Goal: Transaction & Acquisition: Purchase product/service

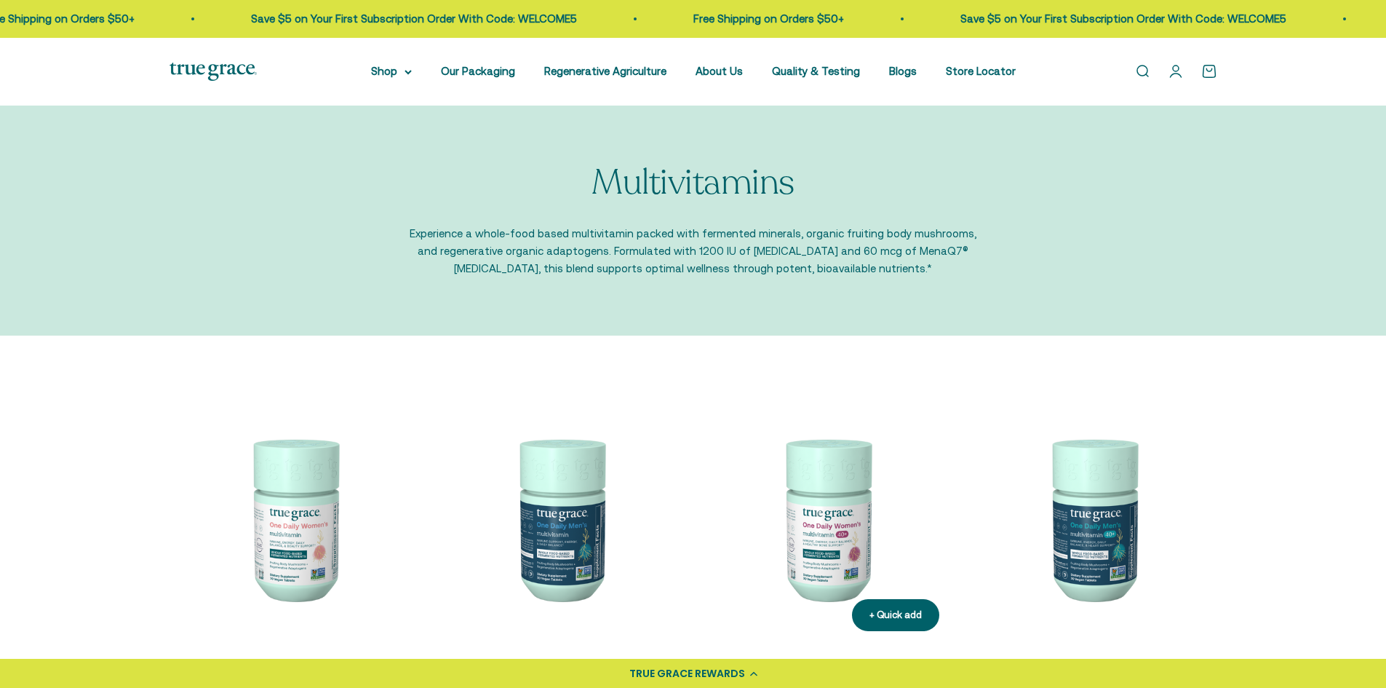
click at [792, 459] on img at bounding box center [826, 518] width 249 height 249
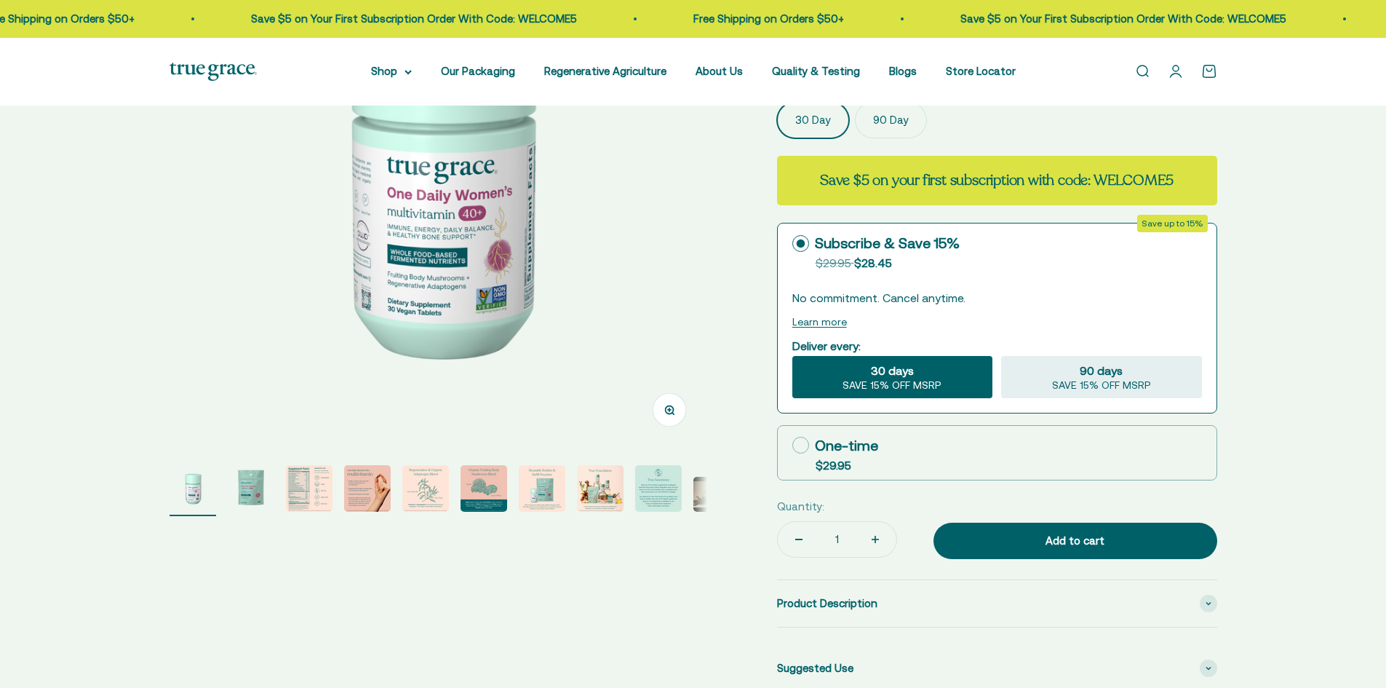
scroll to position [291, 0]
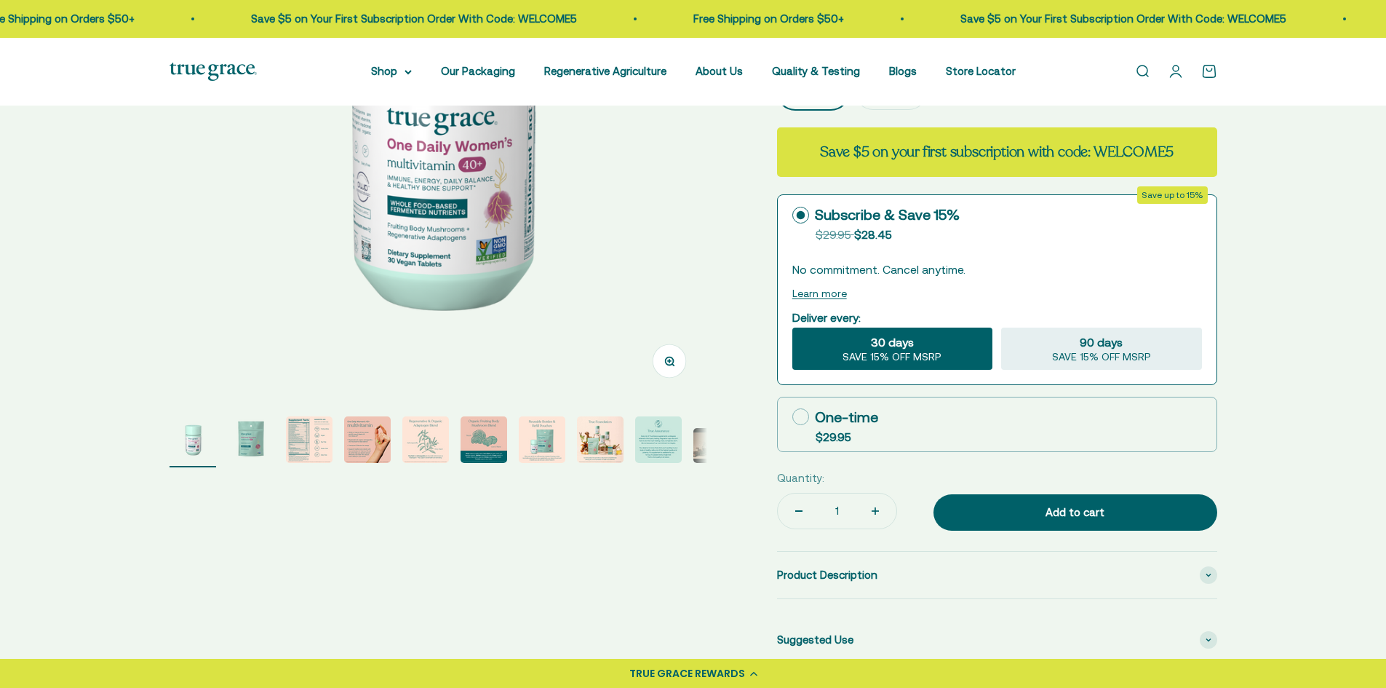
select select "3"
click at [328, 437] on img "Go to item 3" at bounding box center [309, 439] width 47 height 47
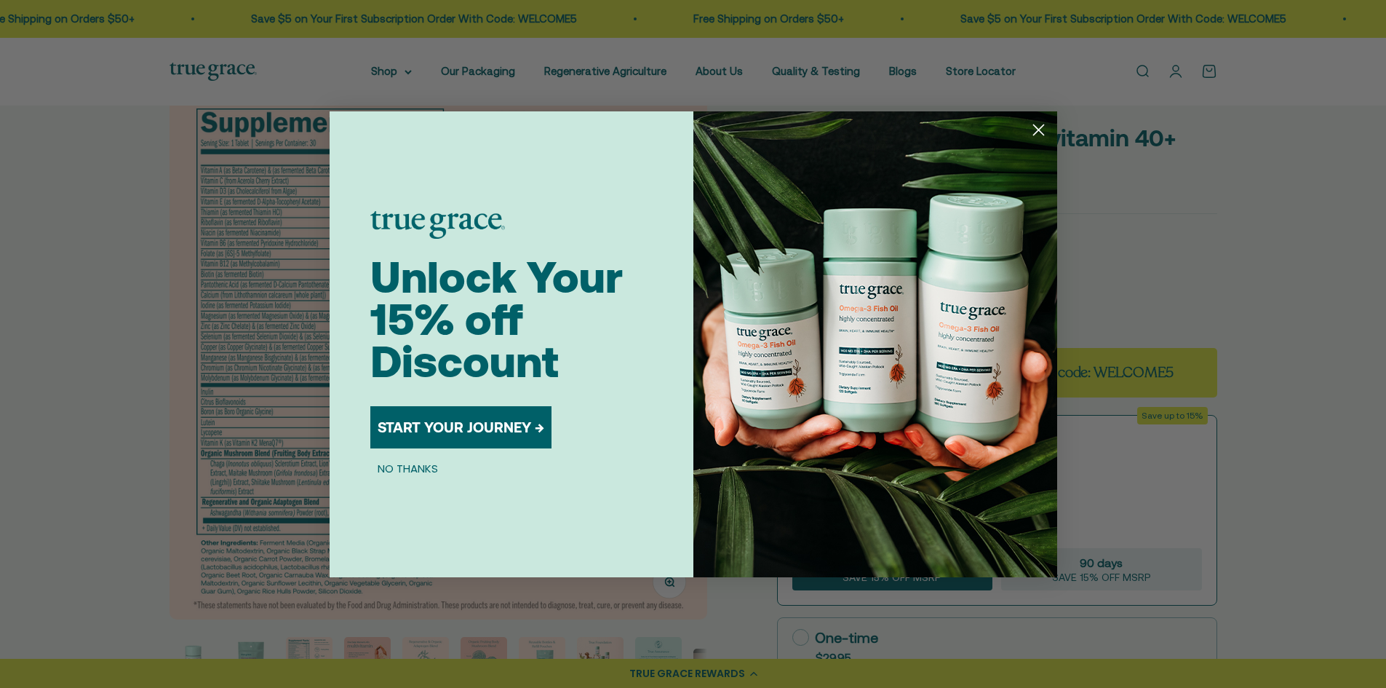
scroll to position [0, 0]
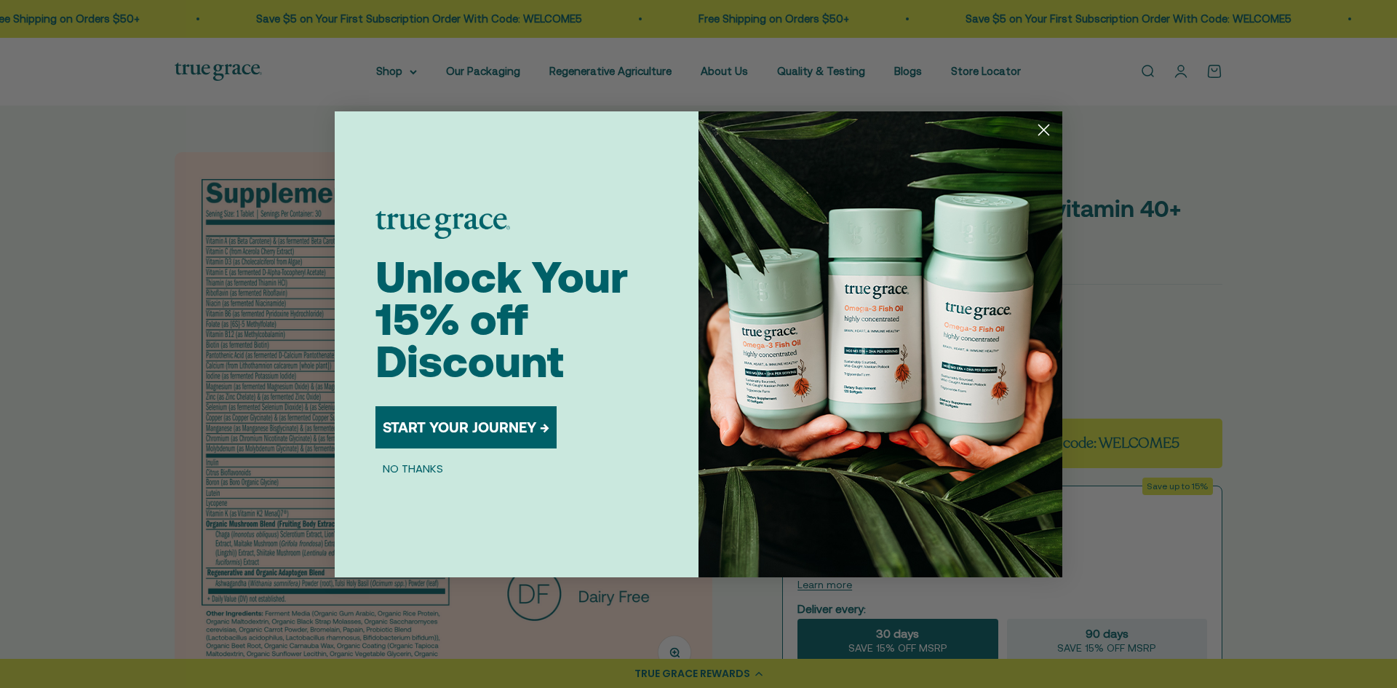
click at [1040, 128] on circle "Close dialog" at bounding box center [1044, 129] width 24 height 24
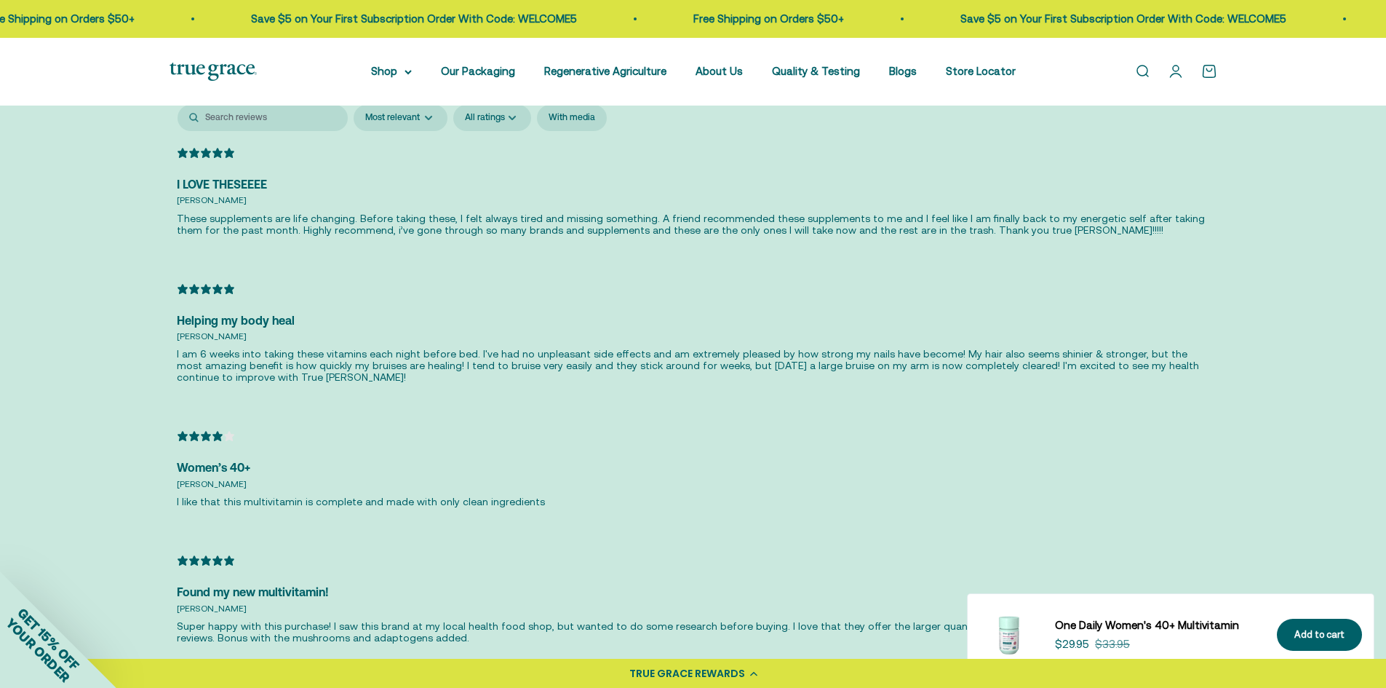
scroll to position [3129, 0]
